Goal: Complete application form

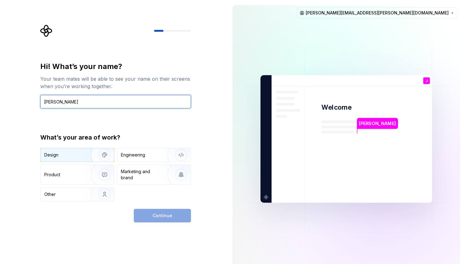
type input "[PERSON_NAME]"
click at [88, 153] on img "button" at bounding box center [100, 154] width 39 height 41
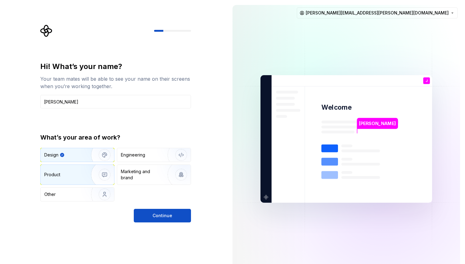
click at [59, 181] on div "Product" at bounding box center [78, 175] width 74 height 20
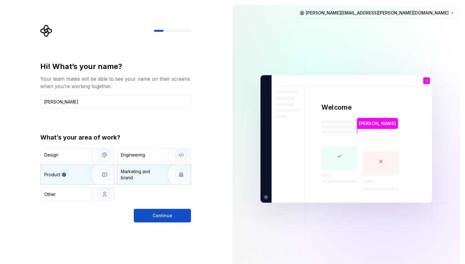
click at [134, 181] on div "Marketing and brand" at bounding box center [154, 175] width 74 height 20
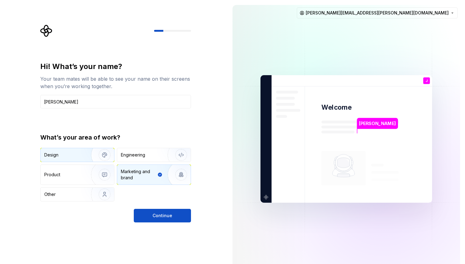
click at [78, 156] on div "Design" at bounding box center [63, 155] width 39 height 6
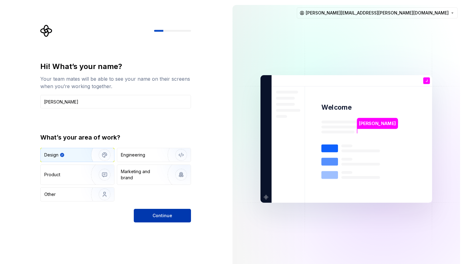
click at [163, 219] on button "Continue" at bounding box center [162, 216] width 57 height 14
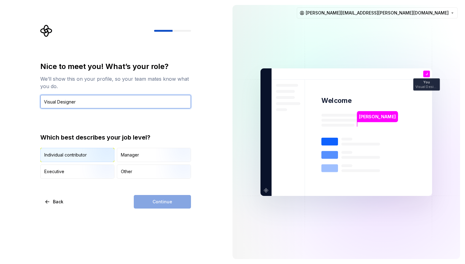
type input "Visual Designer"
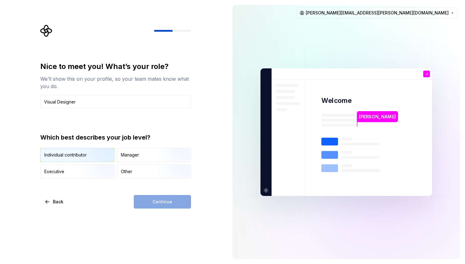
click at [68, 156] on div "Individual contributor" at bounding box center [65, 155] width 42 height 6
click at [147, 201] on button "Continue" at bounding box center [162, 202] width 57 height 14
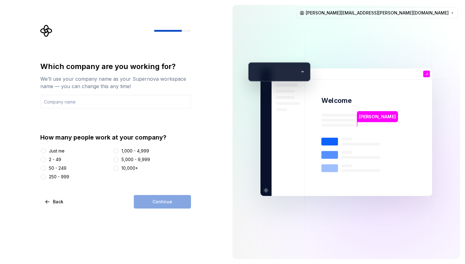
type input "h"
type input "Hewlett-Packard Enterprise"
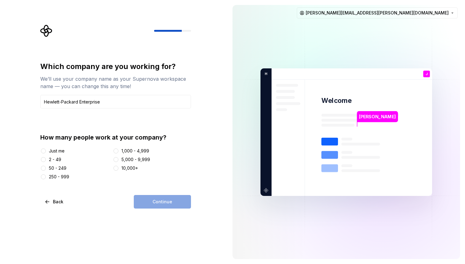
click at [128, 160] on div "5,000 - 9,999" at bounding box center [136, 159] width 29 height 6
click at [118, 160] on button "5,000 - 9,999" at bounding box center [116, 159] width 5 height 5
click at [127, 173] on div "Just me 2 - 49 50 - 249 250 - 999 1,000 - 4,999 5,000 - 9,999 10,000+" at bounding box center [115, 164] width 151 height 32
click at [129, 166] on div "10,000+" at bounding box center [130, 168] width 17 height 6
click at [118, 166] on button "10,000+" at bounding box center [116, 168] width 5 height 5
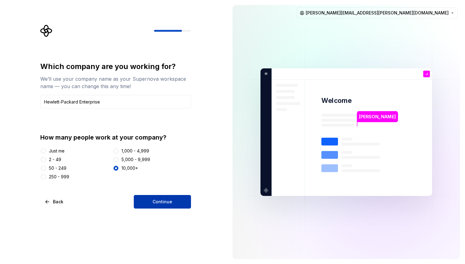
click at [160, 196] on button "Continue" at bounding box center [162, 202] width 57 height 14
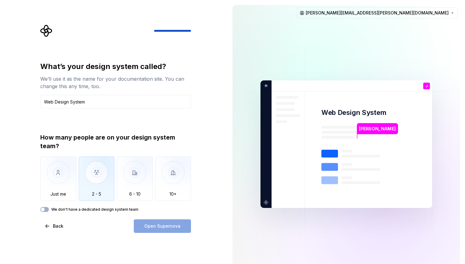
type input "Web Design System"
click at [94, 181] on img "button" at bounding box center [97, 176] width 36 height 41
